Goal: Task Accomplishment & Management: Complete application form

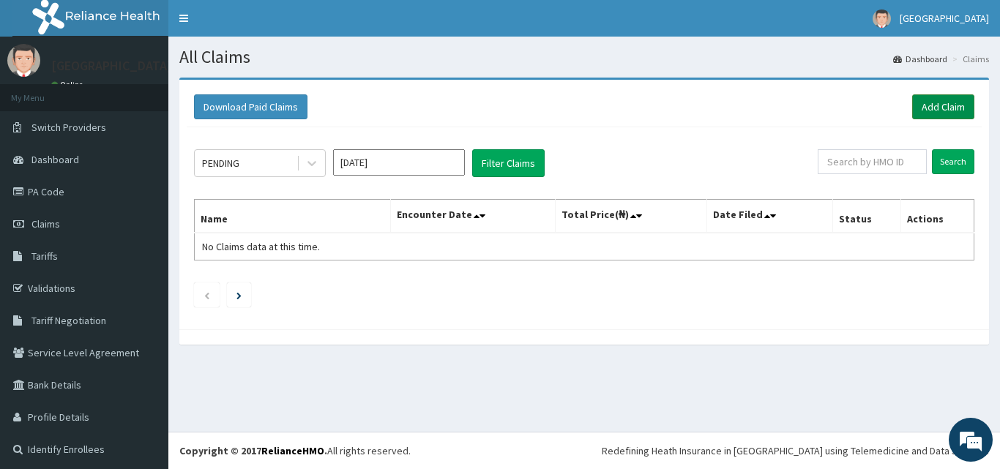
click at [943, 108] on link "Add Claim" at bounding box center [943, 106] width 62 height 25
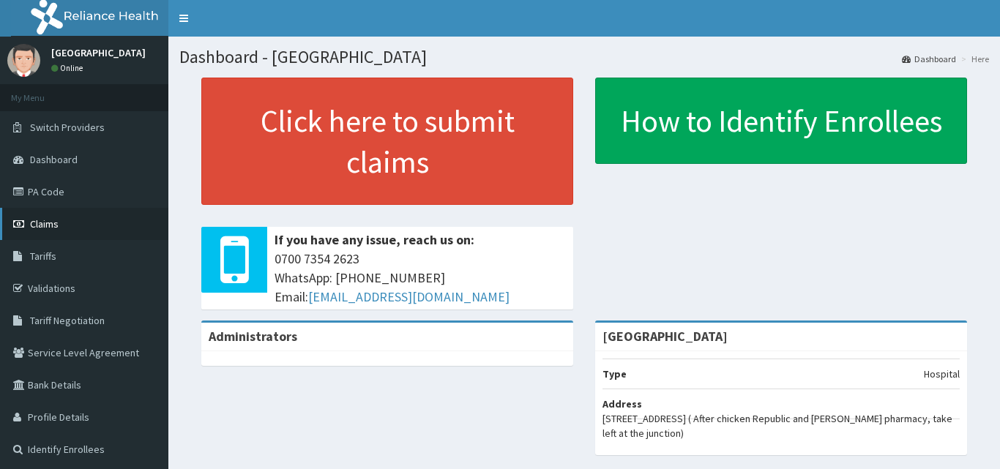
click at [37, 225] on span "Claims" at bounding box center [44, 223] width 29 height 13
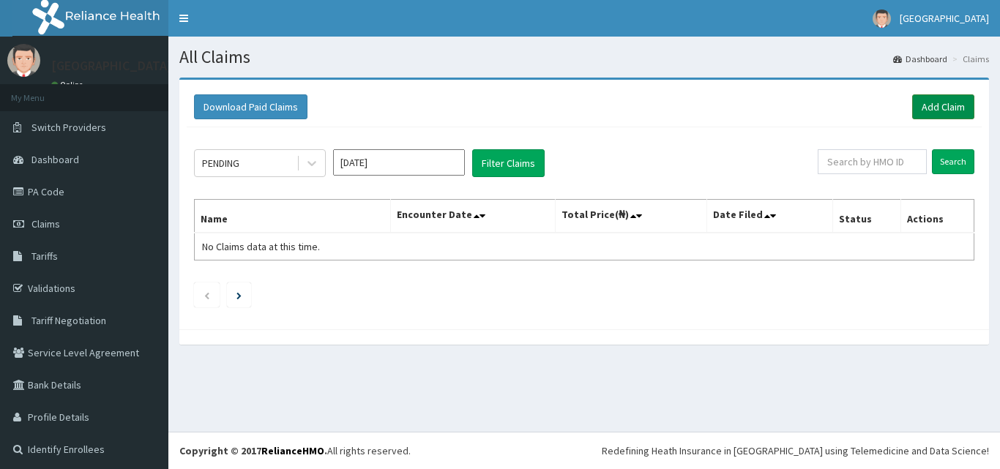
click at [944, 108] on link "Add Claim" at bounding box center [943, 106] width 62 height 25
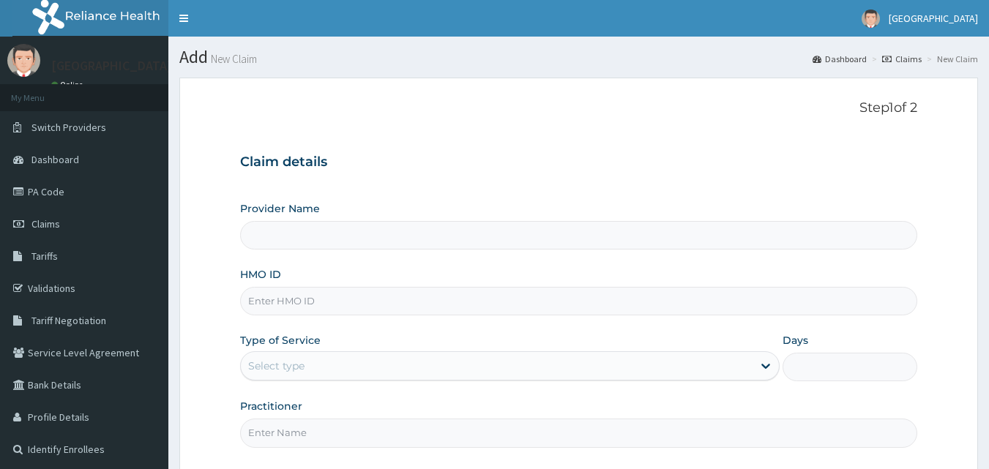
click at [364, 299] on input "HMO ID" at bounding box center [579, 301] width 678 height 29
paste input "enr/10300/d"
type input "enr/10300/d"
click at [274, 354] on div "Select type" at bounding box center [496, 365] width 511 height 23
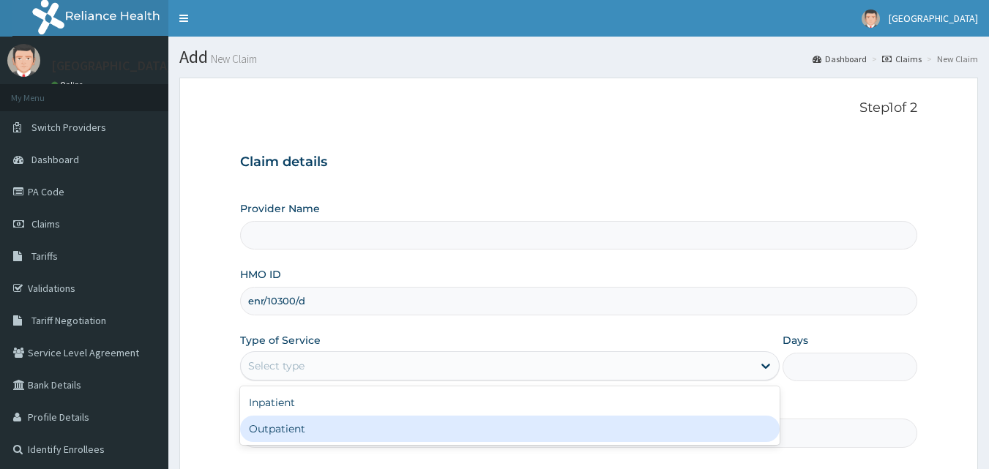
click at [294, 434] on div "Outpatient" at bounding box center [509, 429] width 539 height 26
type input "1"
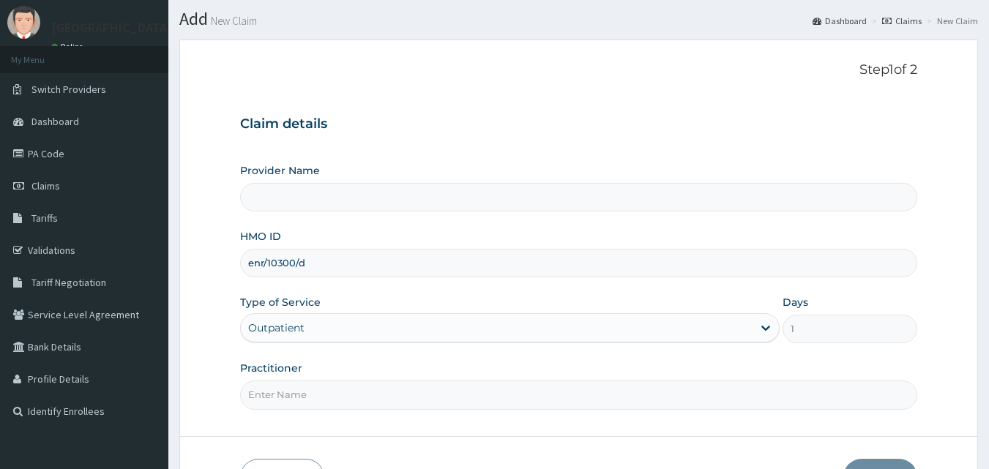
scroll to position [137, 0]
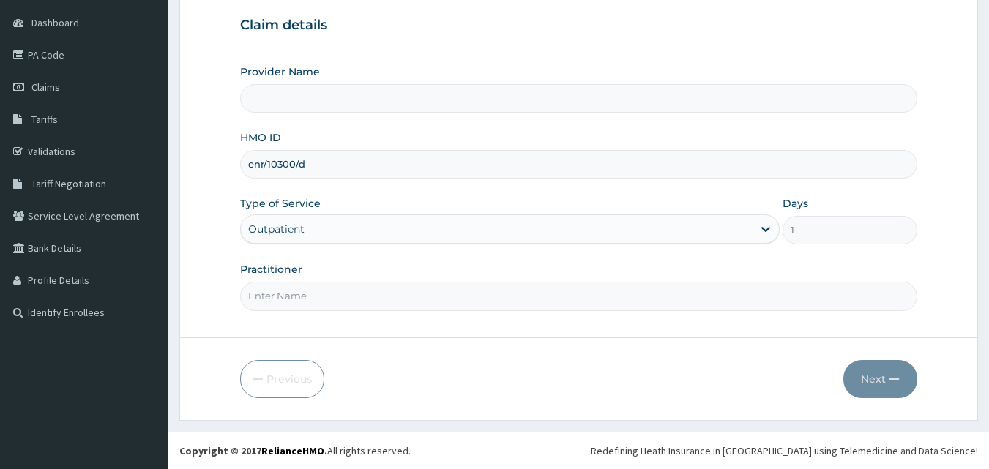
click at [343, 296] on input "Practitioner" at bounding box center [579, 296] width 678 height 29
type input "dr ogbu"
click at [877, 380] on button "Next" at bounding box center [880, 379] width 74 height 38
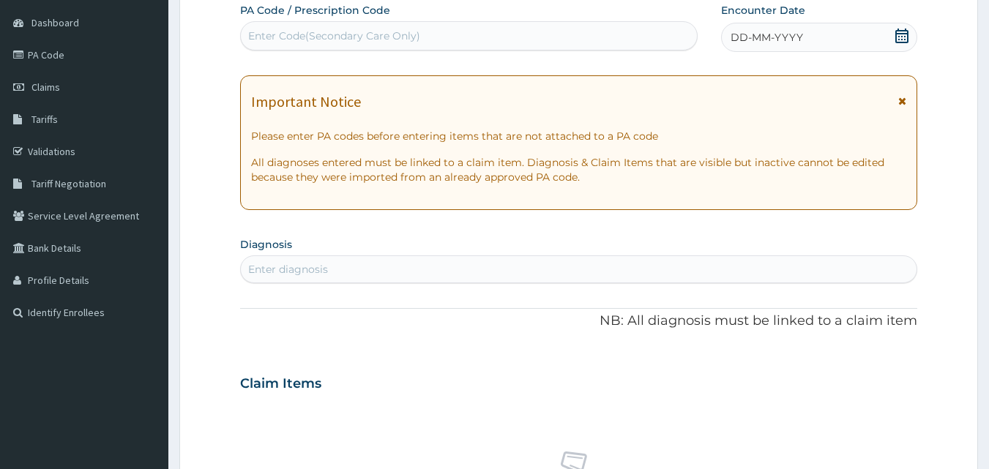
click at [902, 34] on icon at bounding box center [901, 36] width 15 height 15
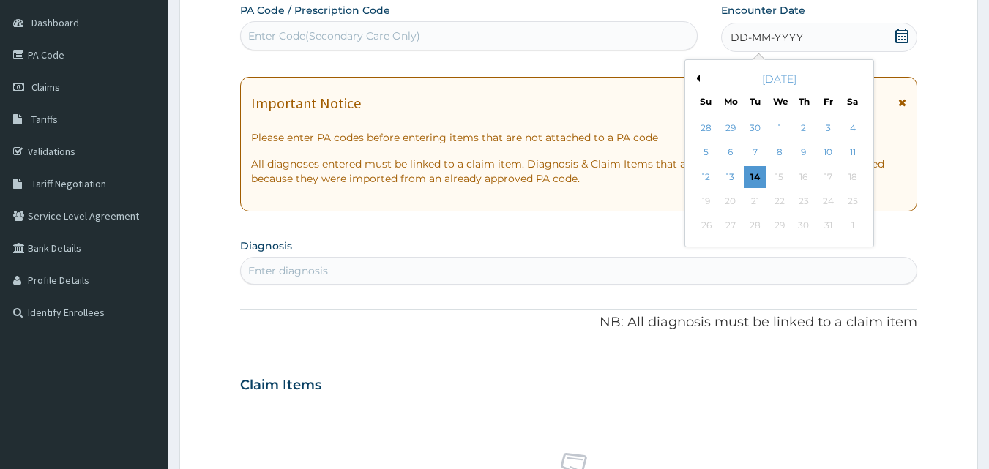
click at [701, 80] on div "October 2025" at bounding box center [779, 79] width 176 height 15
click at [698, 81] on button "Previous Month" at bounding box center [695, 78] width 7 height 7
click at [806, 151] on div "7" at bounding box center [803, 153] width 22 height 22
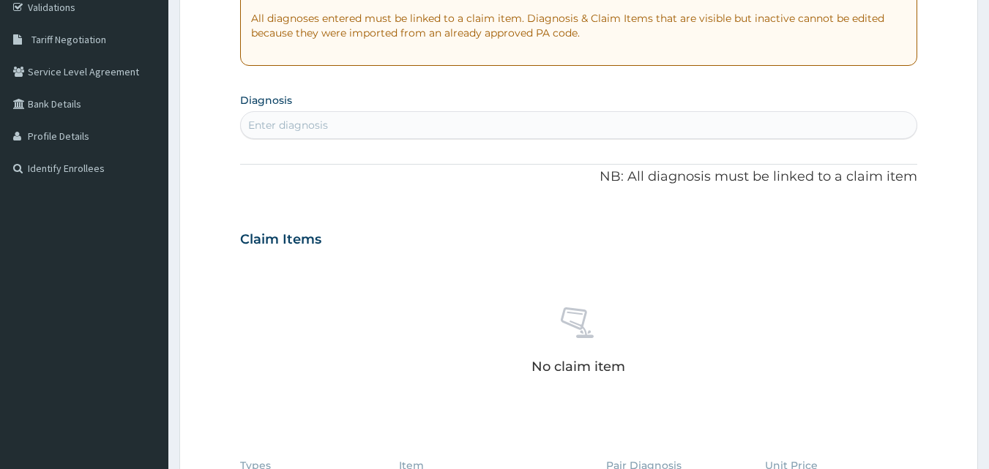
scroll to position [283, 0]
click at [449, 116] on div "Enter diagnosis" at bounding box center [579, 122] width 676 height 23
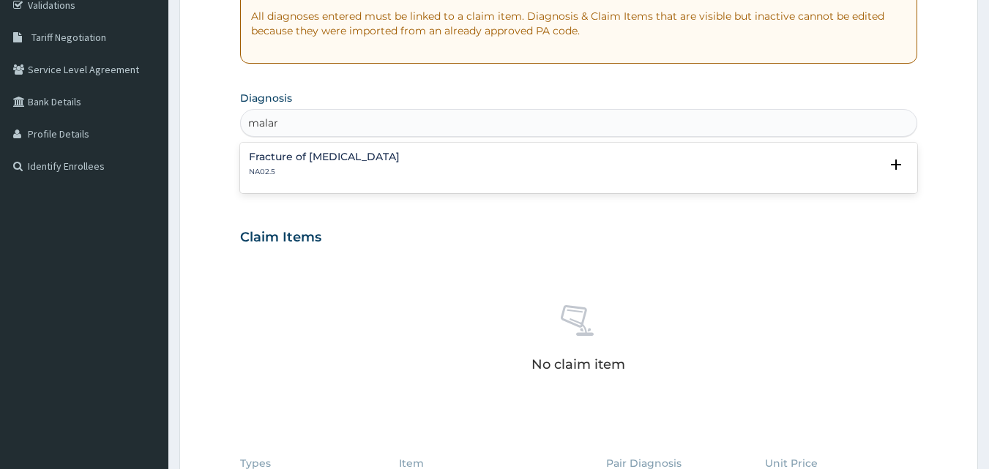
scroll to position [0, 0]
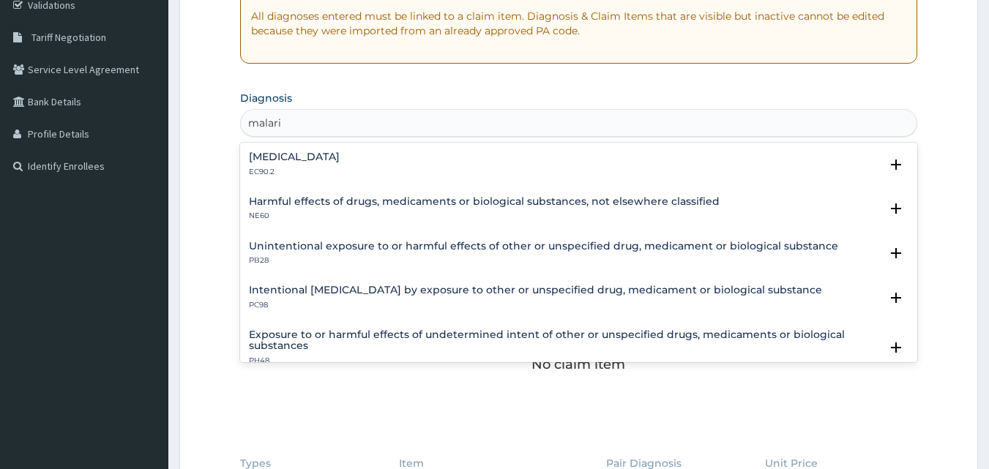
type input "malaria"
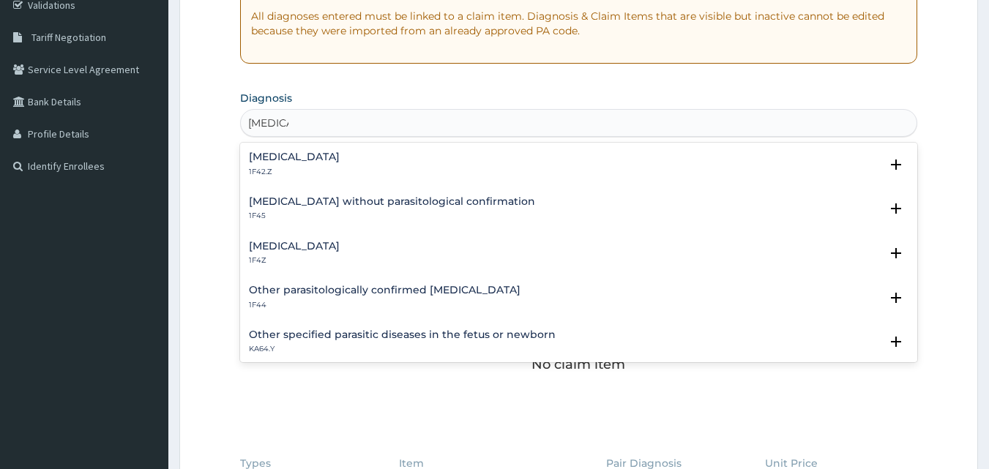
click at [320, 247] on h4 "Malaria, unspecified" at bounding box center [294, 246] width 91 height 11
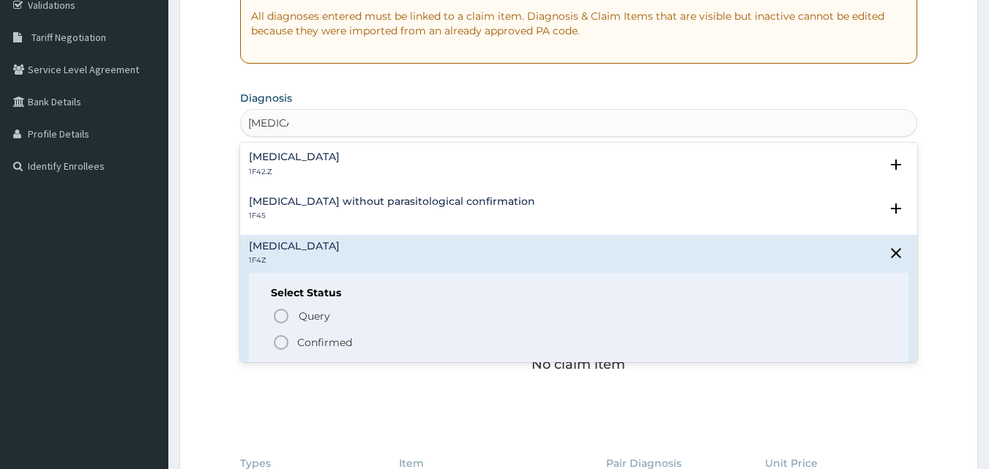
click at [331, 340] on p "Confirmed" at bounding box center [324, 342] width 55 height 15
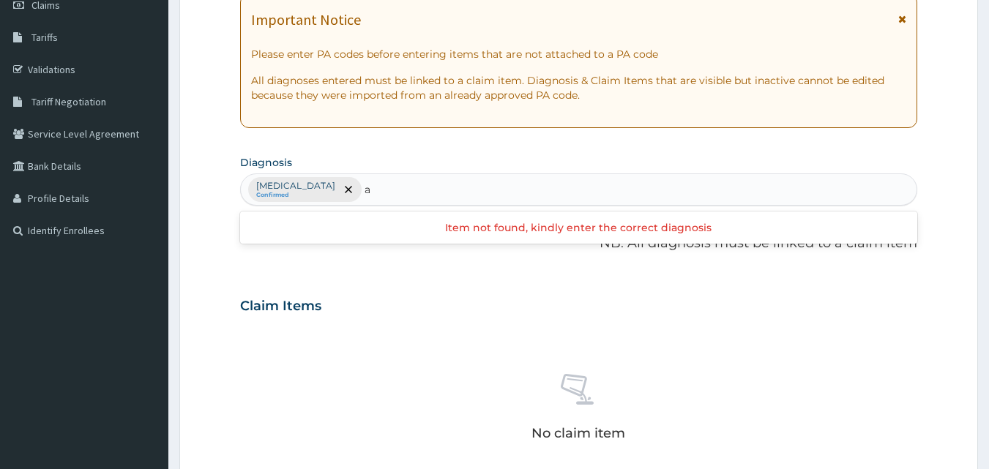
scroll to position [220, 0]
type input "anem"
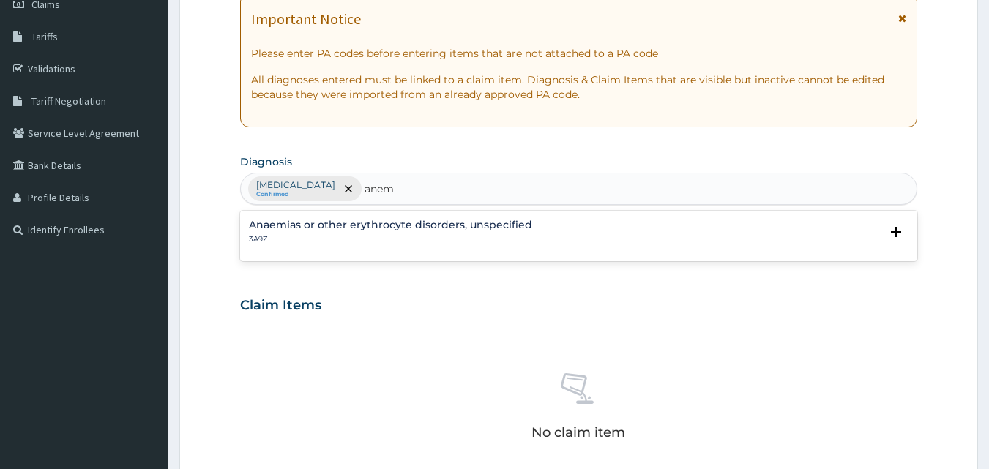
click at [417, 220] on h4 "Anaemias or other erythrocyte disorders, unspecified" at bounding box center [390, 225] width 283 height 11
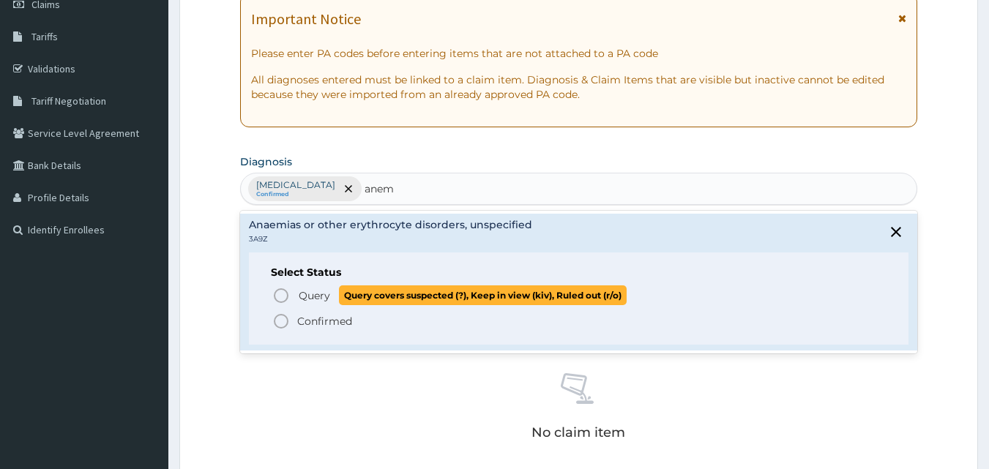
click at [322, 296] on span "Query" at bounding box center [314, 295] width 31 height 15
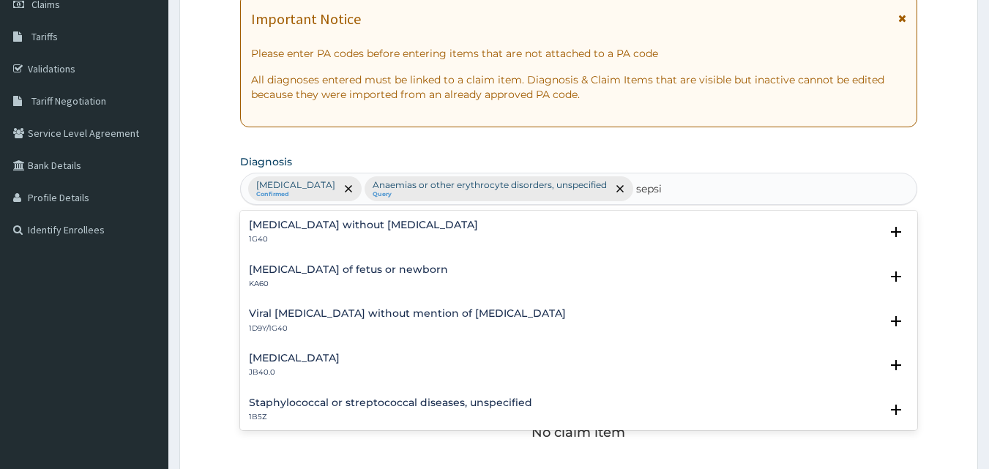
type input "sepsis"
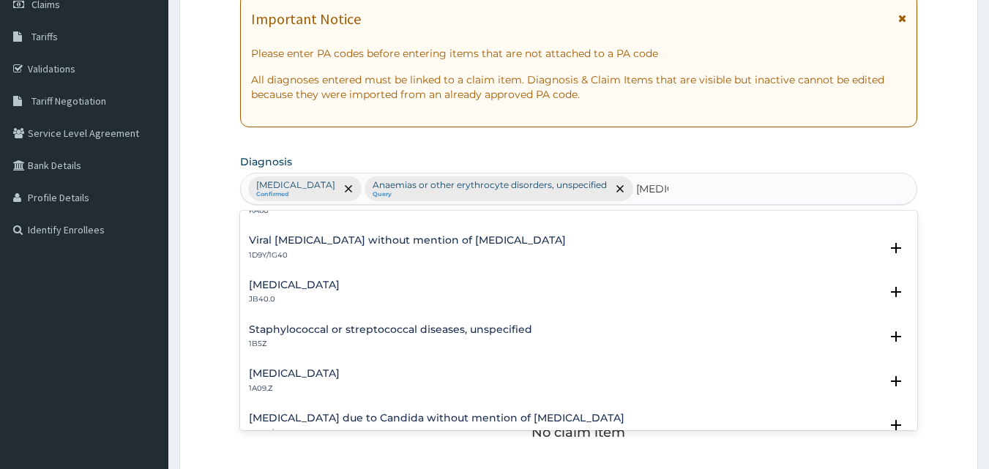
scroll to position [146, 0]
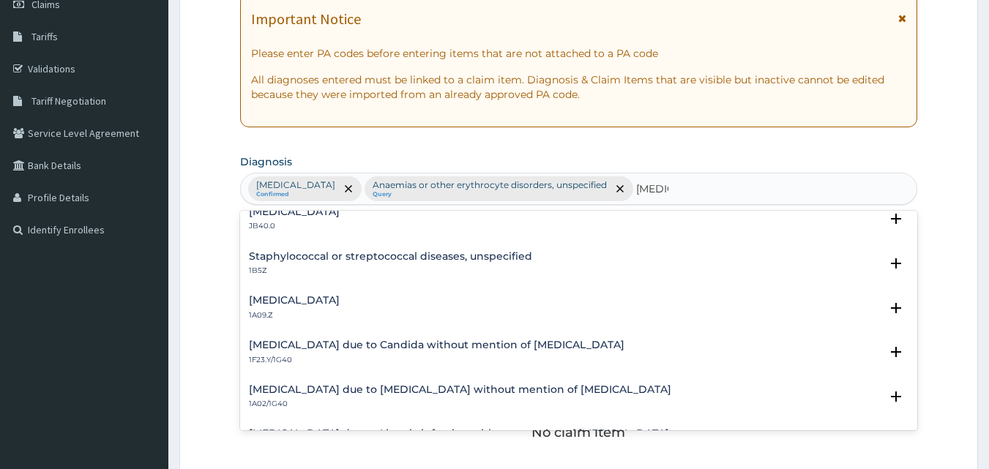
click at [340, 300] on h4 "Salmonella infection, unspecified" at bounding box center [294, 300] width 91 height 11
click at [322, 297] on h4 "Salmonella infection, unspecified" at bounding box center [294, 300] width 91 height 11
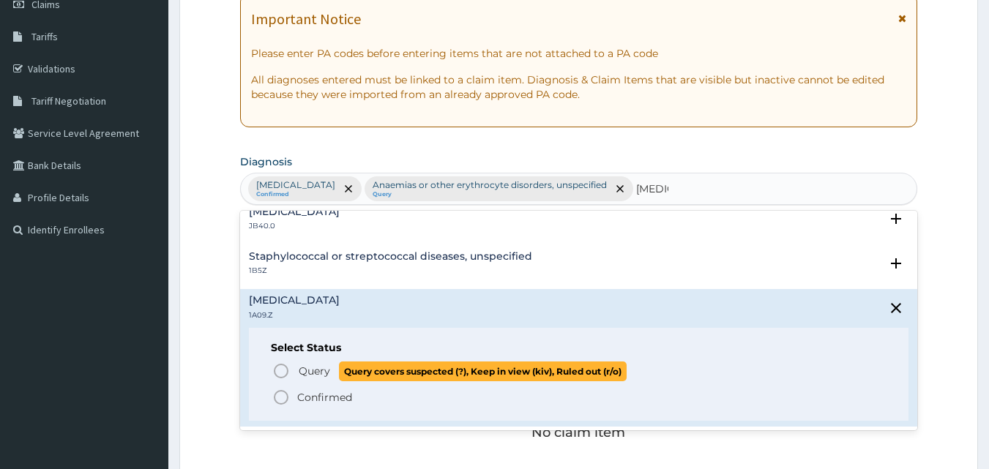
click at [325, 376] on span "Query" at bounding box center [314, 371] width 31 height 15
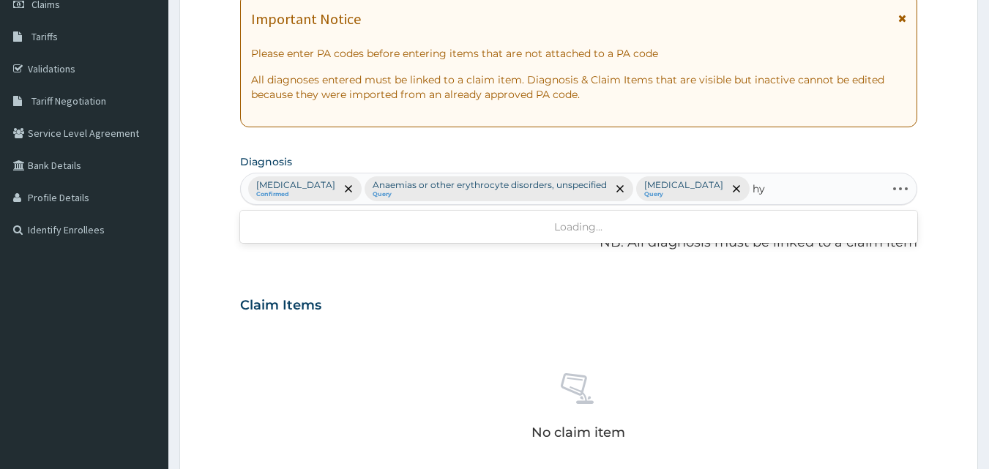
type input "h"
type input "low su"
